Goal: Navigation & Orientation: Find specific page/section

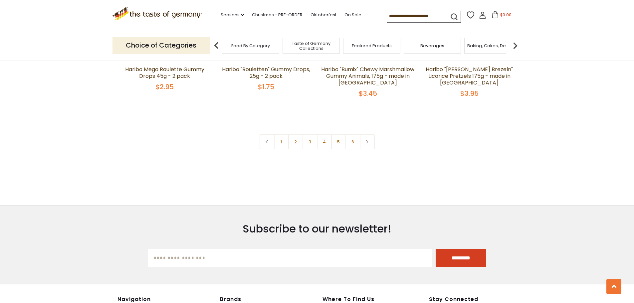
scroll to position [1415, 0]
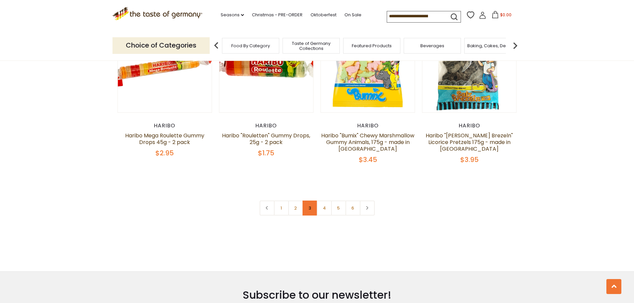
click at [309, 201] on link "3" at bounding box center [310, 208] width 15 height 15
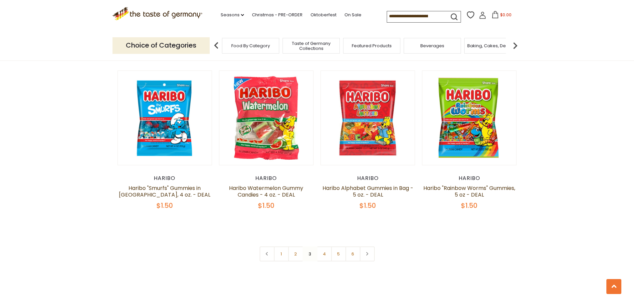
scroll to position [1552, 0]
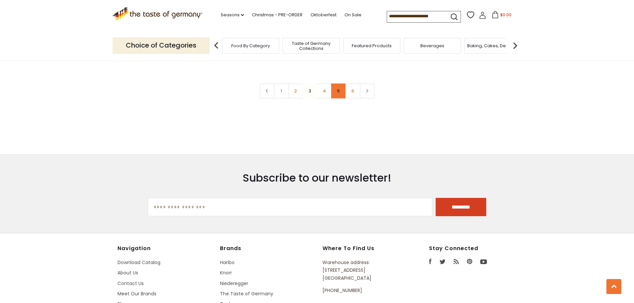
click at [337, 84] on link "5" at bounding box center [338, 91] width 15 height 15
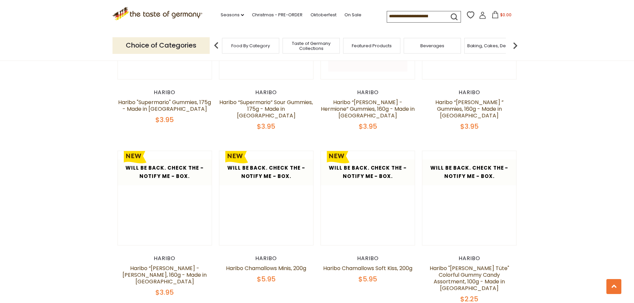
scroll to position [1386, 0]
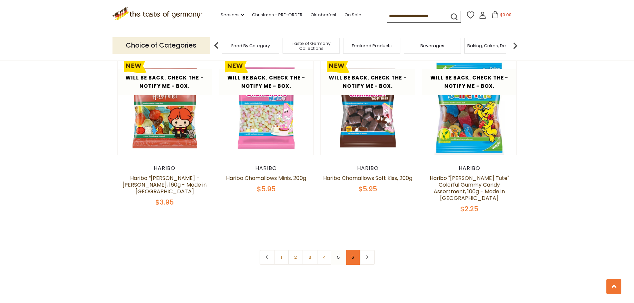
click at [350, 250] on link "6" at bounding box center [353, 257] width 15 height 15
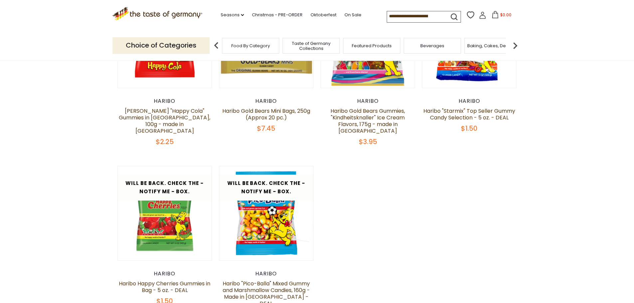
scroll to position [254, 0]
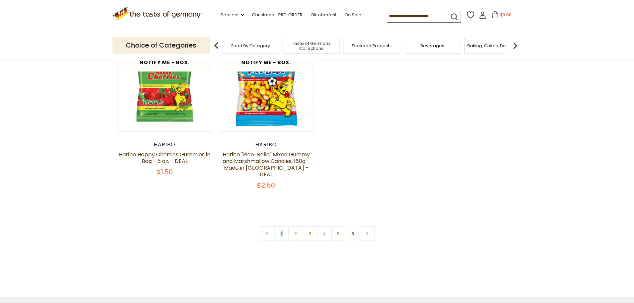
drag, startPoint x: 294, startPoint y: 225, endPoint x: 297, endPoint y: 203, distance: 22.4
click at [297, 203] on div "Will be back. Check the - Notify Me - Box. Quick View [GEOGRAPHIC_DATA] [PERSON…" at bounding box center [317, 67] width 399 height 406
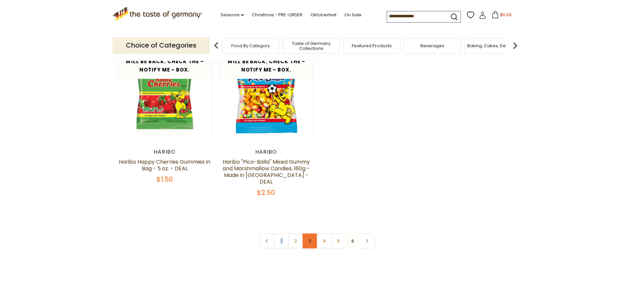
scroll to position [220, 0]
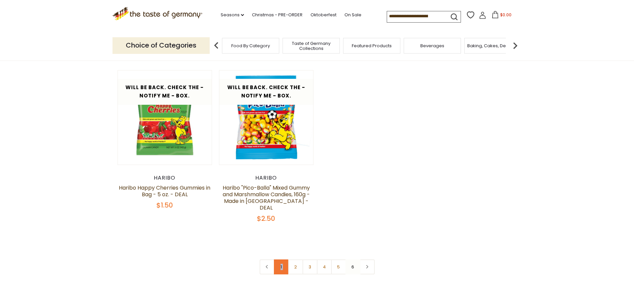
click at [285, 260] on link "1" at bounding box center [281, 267] width 15 height 15
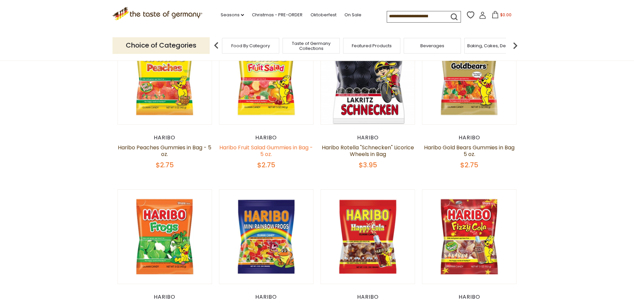
scroll to position [87, 0]
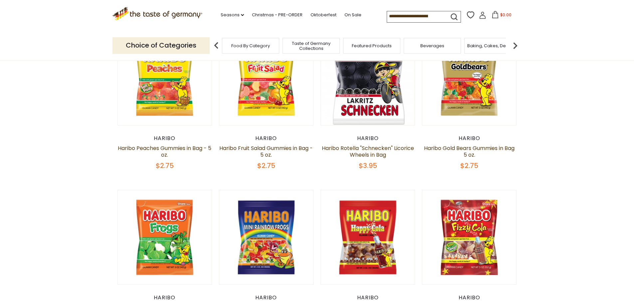
click at [451, 46] on div "Beverages" at bounding box center [432, 46] width 57 height 16
click at [440, 50] on div "Beverages" at bounding box center [432, 46] width 57 height 16
click at [432, 49] on div "Beverages" at bounding box center [432, 46] width 57 height 16
click at [423, 47] on span "Beverages" at bounding box center [432, 45] width 24 height 5
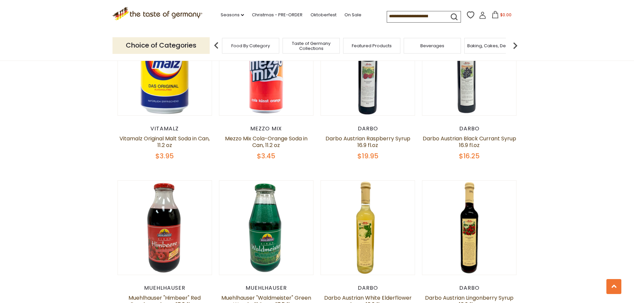
scroll to position [899, 0]
